Goal: Task Accomplishment & Management: Manage account settings

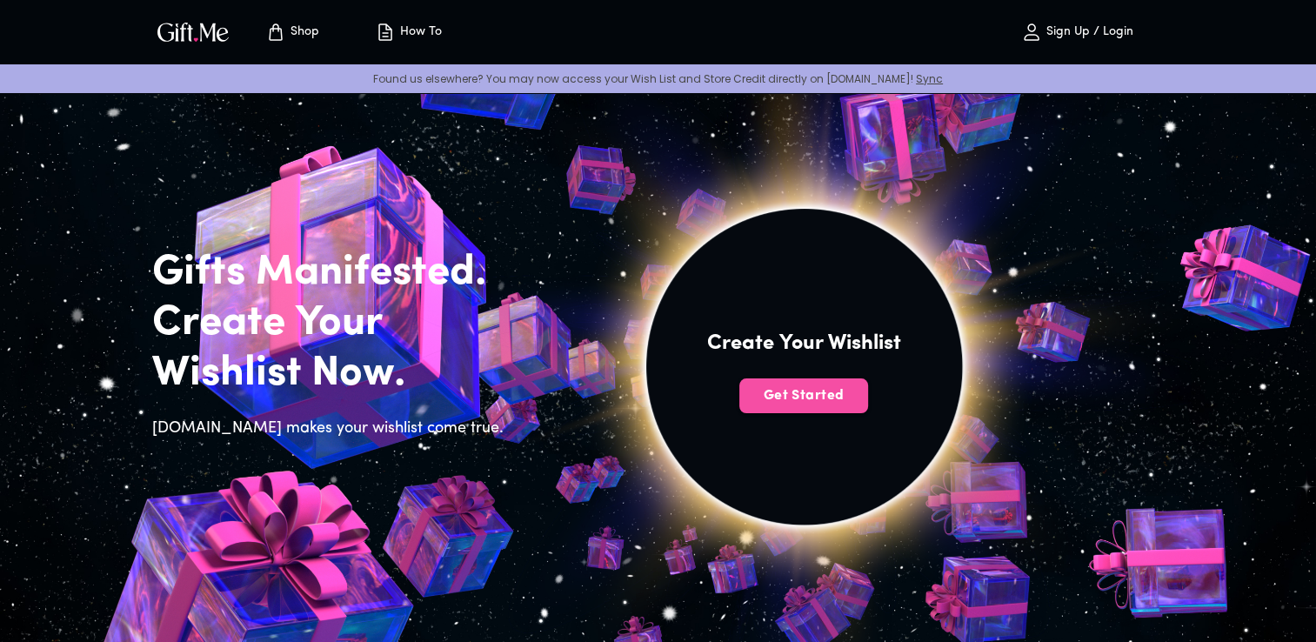
click at [787, 385] on button "Get Started" at bounding box center [804, 395] width 129 height 35
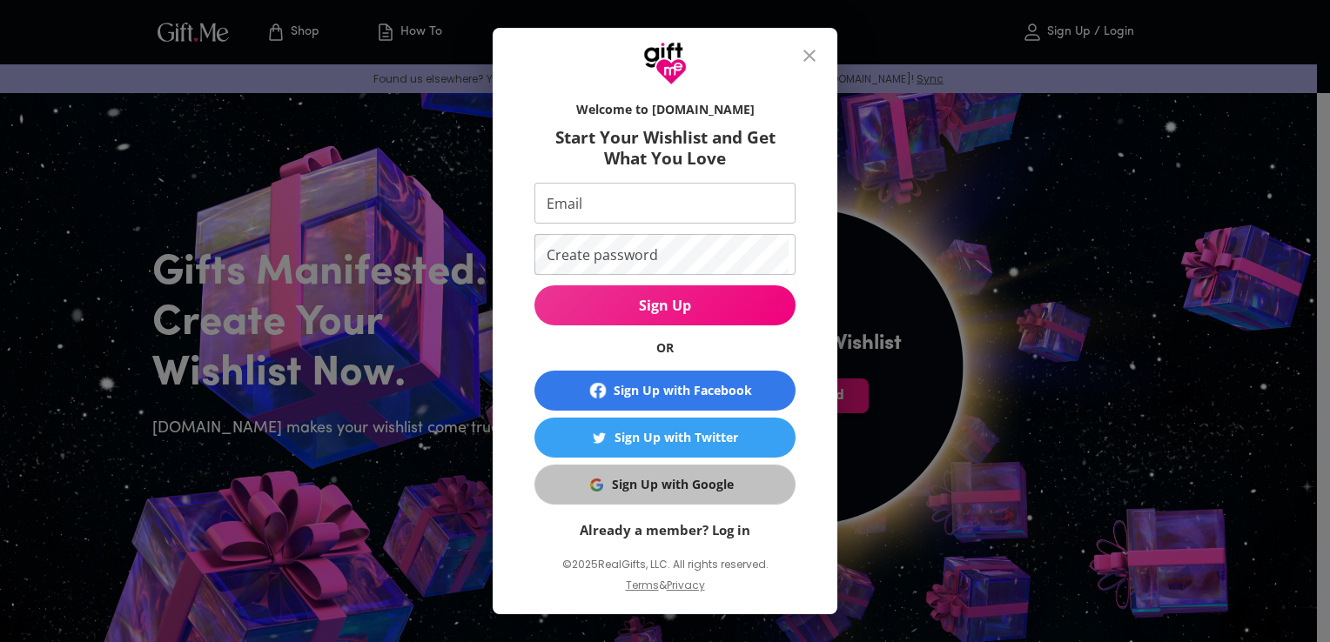
click at [729, 492] on span "Sign Up with Google" at bounding box center [661, 484] width 239 height 19
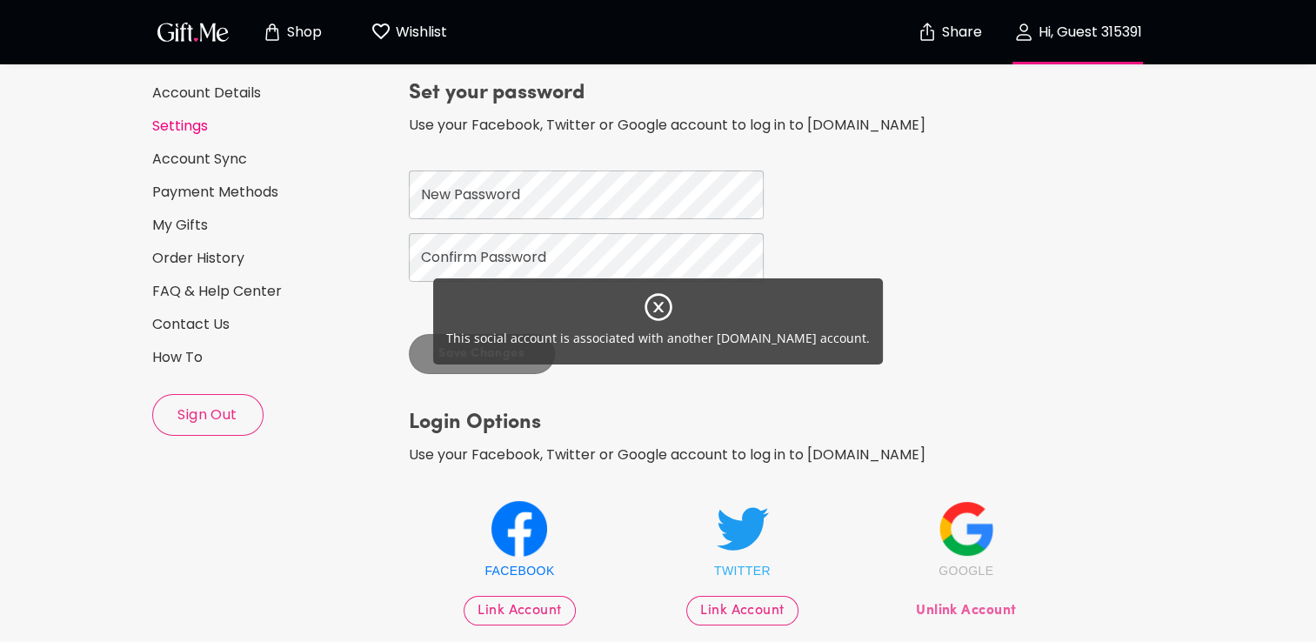
scroll to position [129, 0]
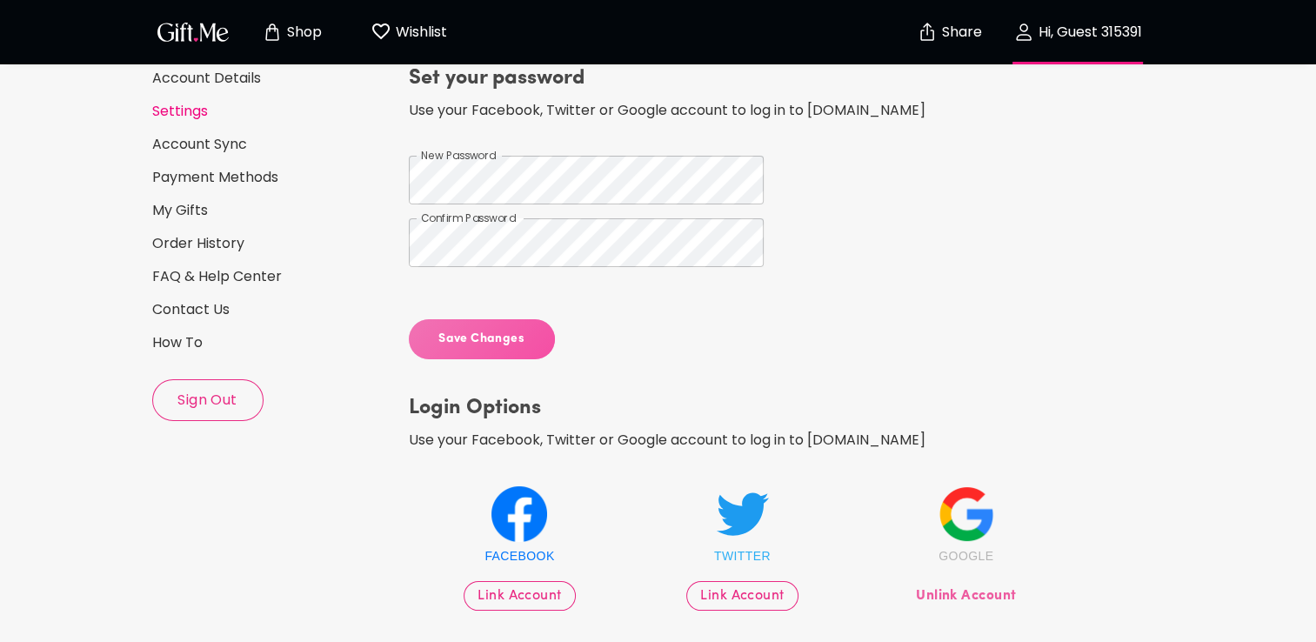
click at [499, 345] on span "Save Changes" at bounding box center [482, 339] width 146 height 19
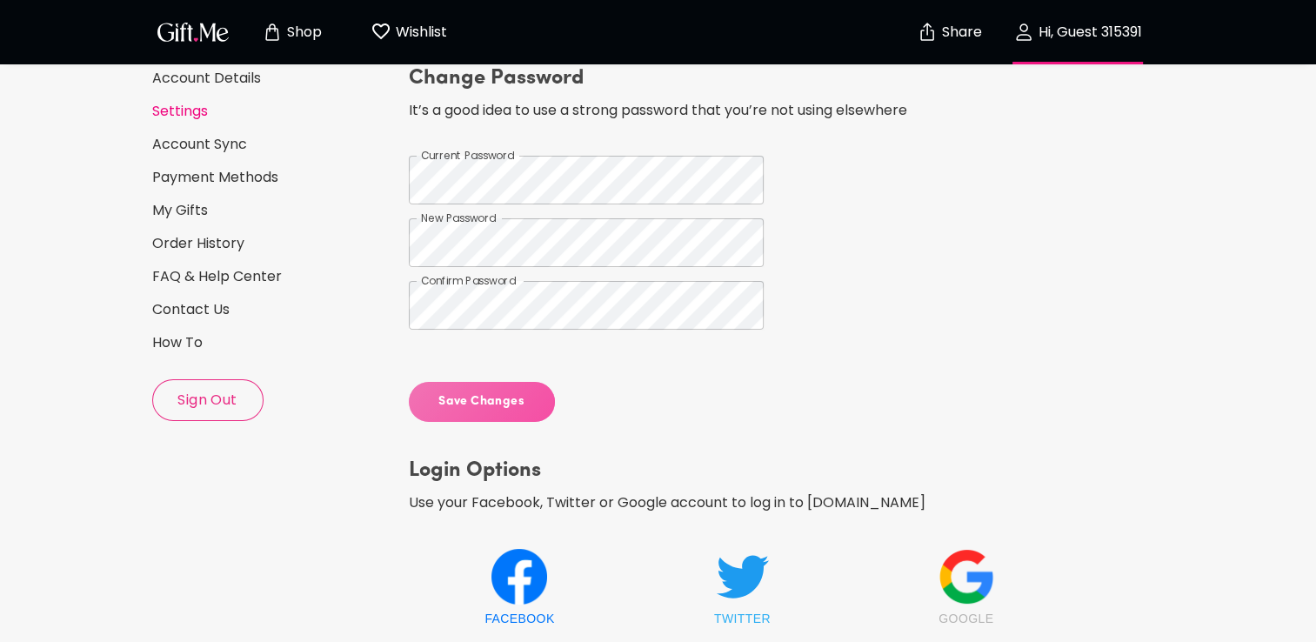
click at [459, 408] on span "Save Changes" at bounding box center [482, 401] width 146 height 19
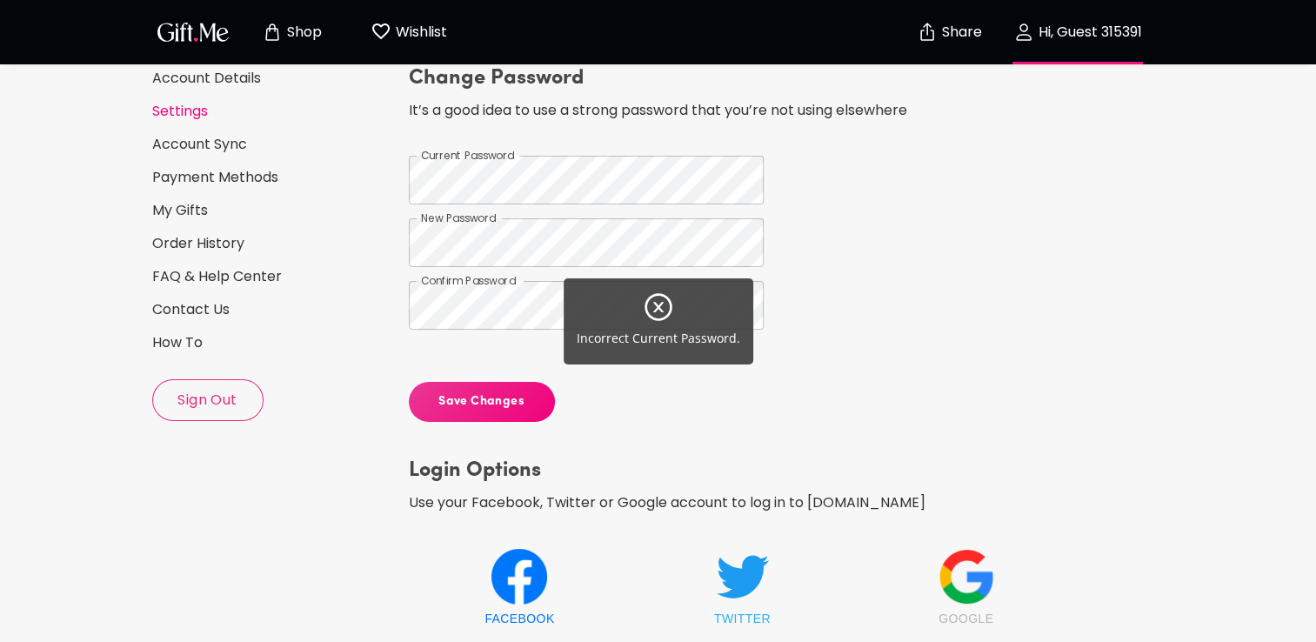
click at [459, 408] on div "Incorrect Current Password." at bounding box center [658, 321] width 1316 height 642
click at [231, 412] on div "Incorrect Current Password." at bounding box center [658, 321] width 1316 height 642
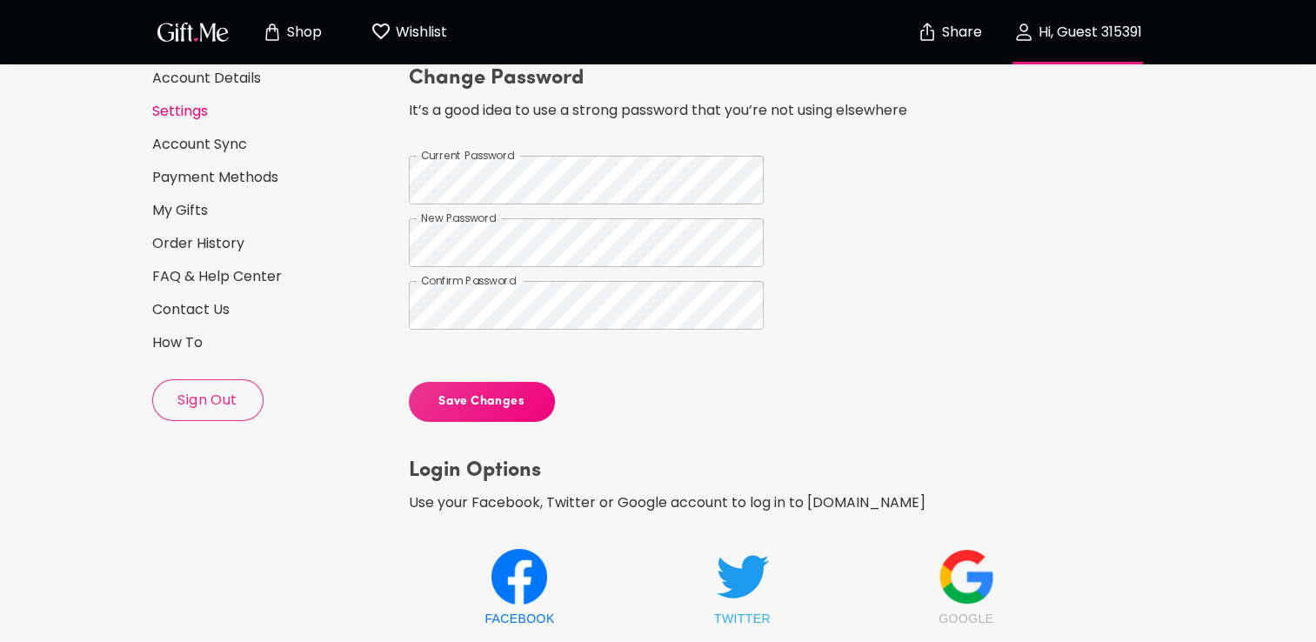
click at [943, 586] on icon at bounding box center [967, 577] width 56 height 56
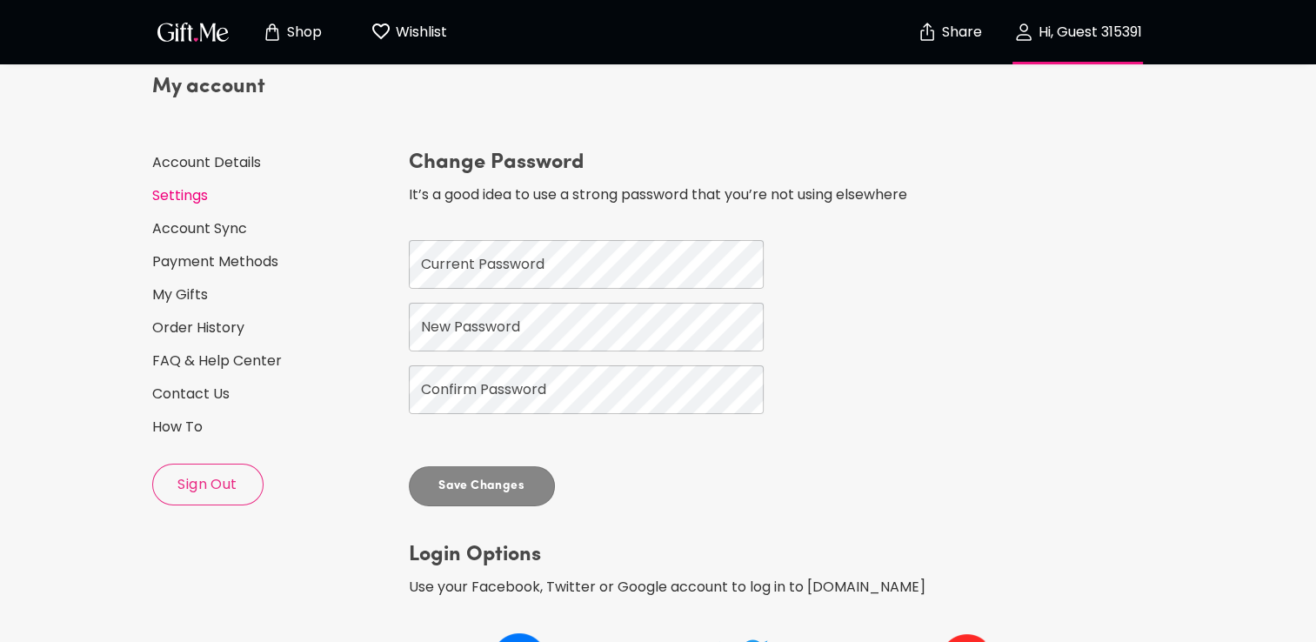
scroll to position [276, 0]
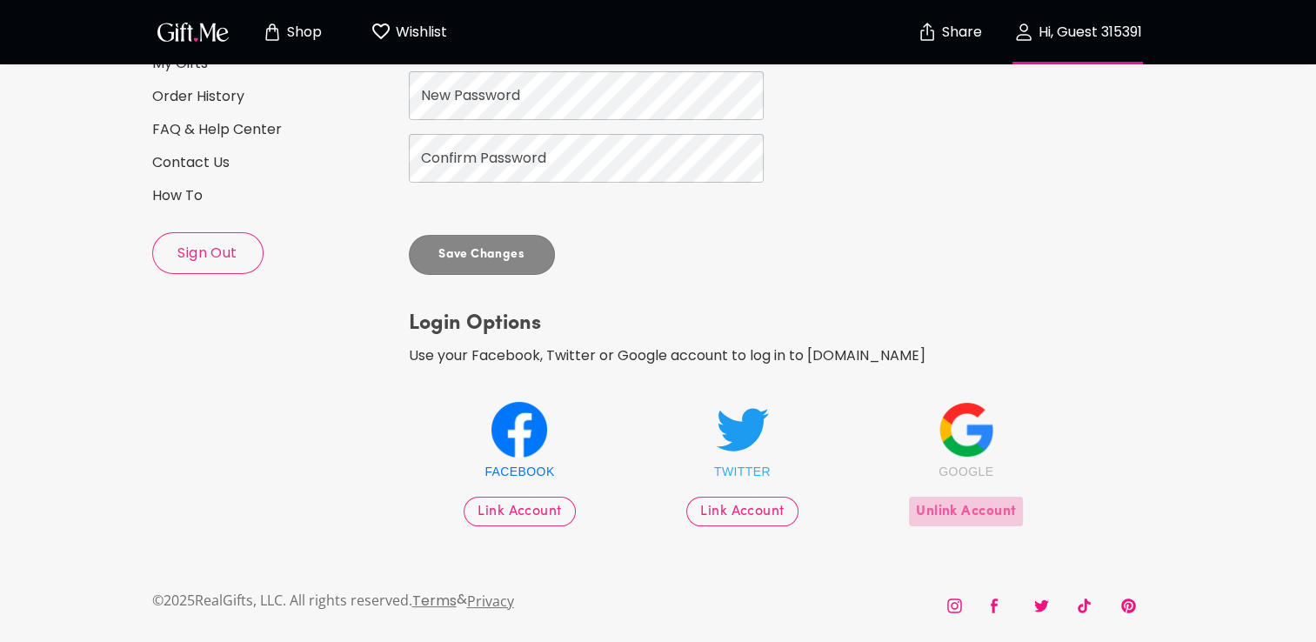
click at [938, 515] on span "Unlink Account" at bounding box center [966, 511] width 100 height 19
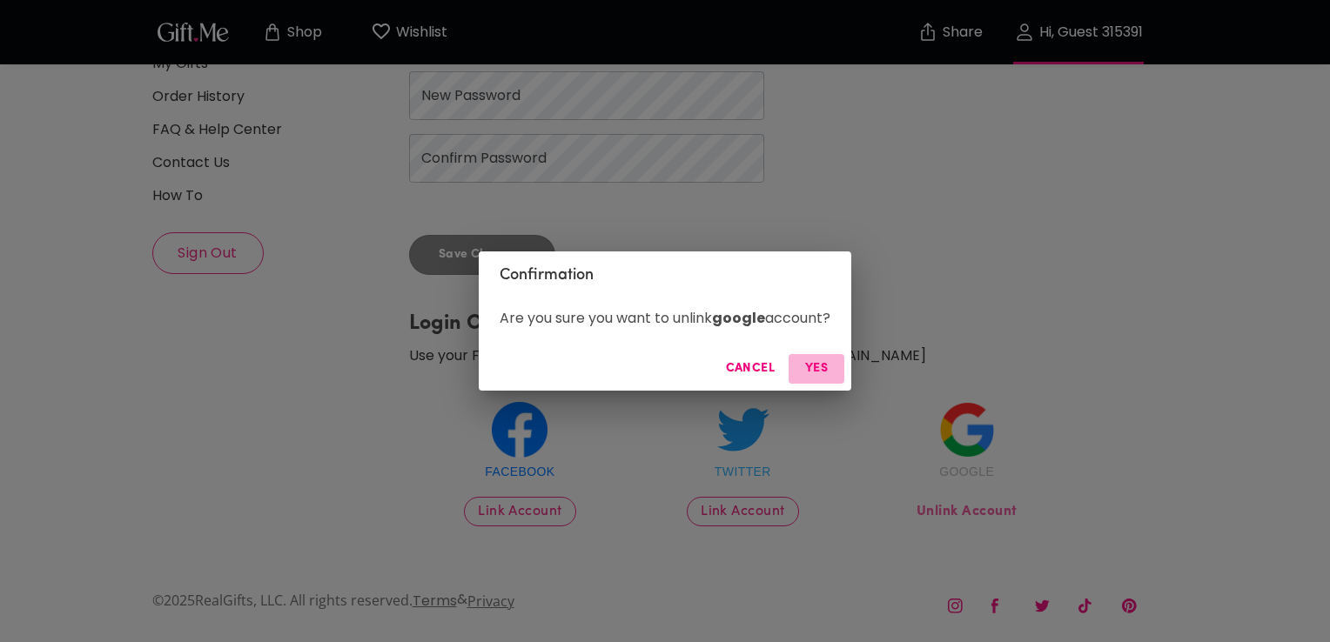
click at [818, 360] on span "Yes" at bounding box center [816, 368] width 42 height 19
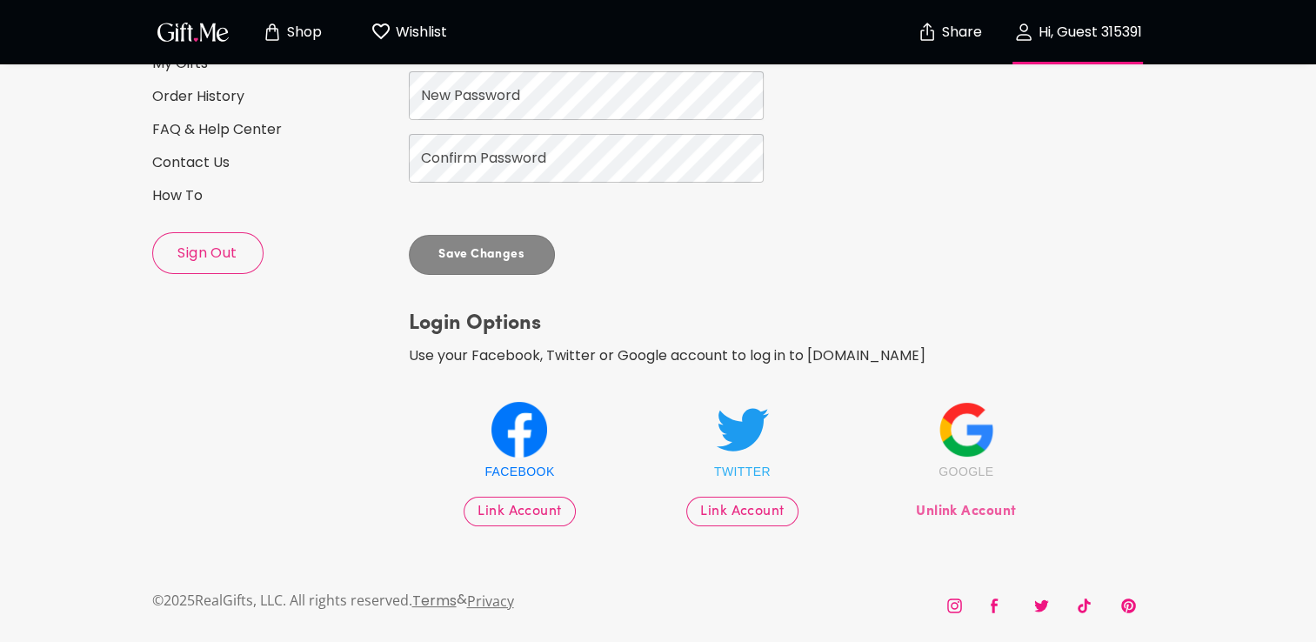
click at [387, 35] on icon "Wishlist page" at bounding box center [381, 31] width 21 height 21
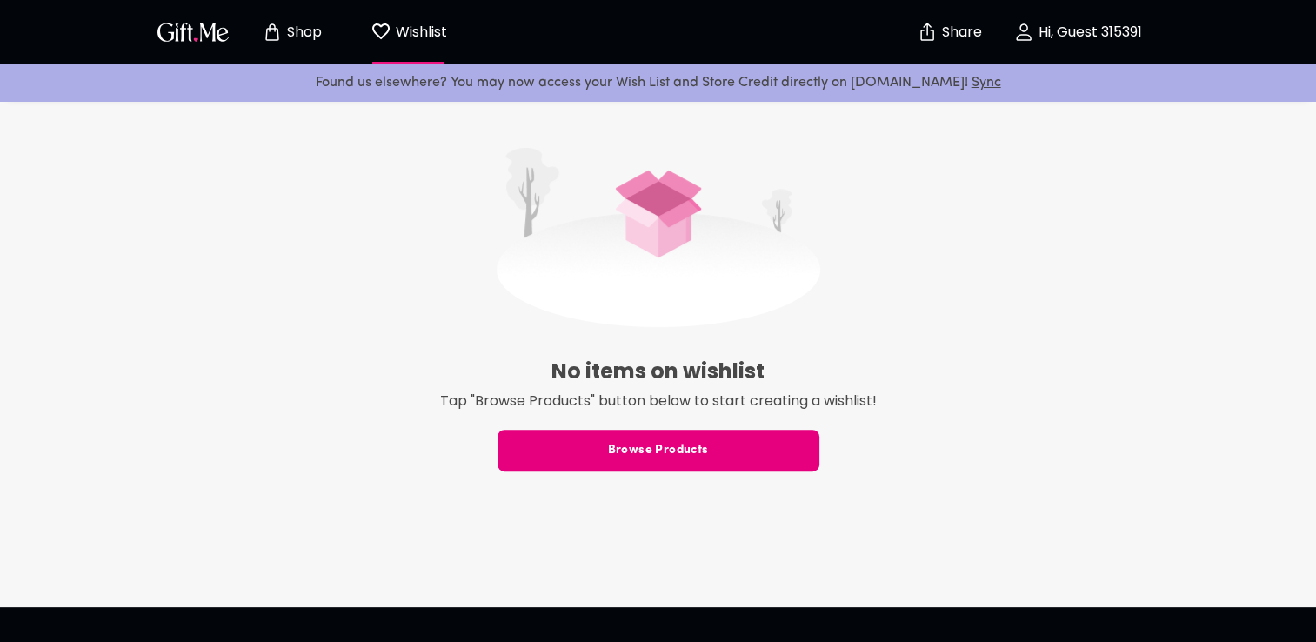
scroll to position [418, 0]
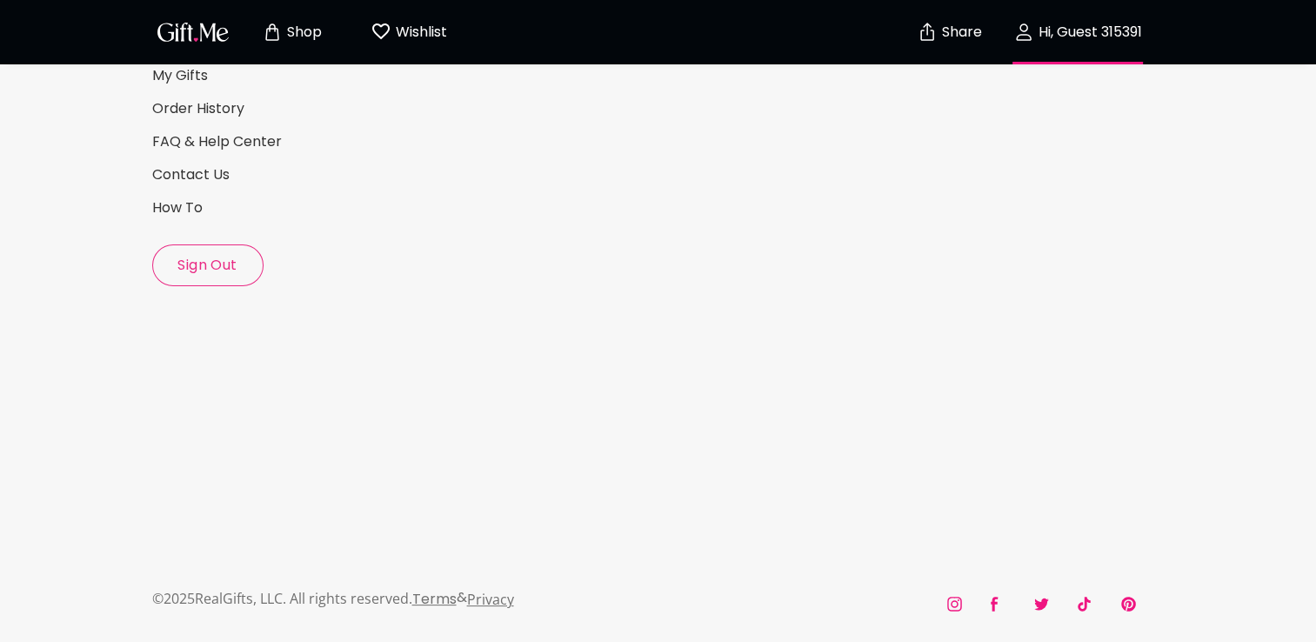
scroll to position [262, 0]
